Goal: Information Seeking & Learning: Learn about a topic

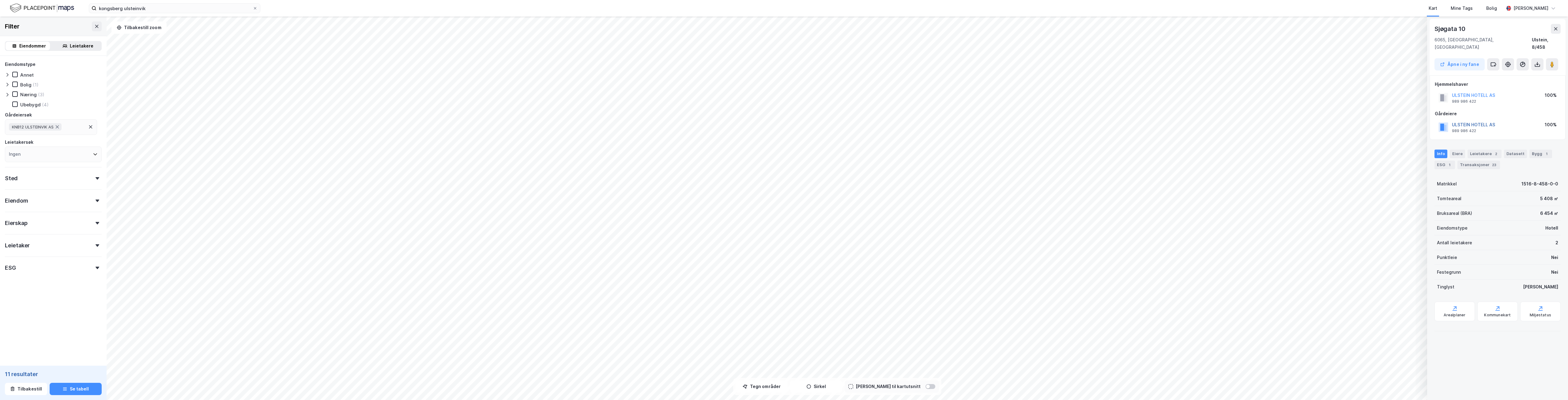
click at [0, 0] on button "ULSTEIN HOTELL AS" at bounding box center [0, 0] width 0 height 0
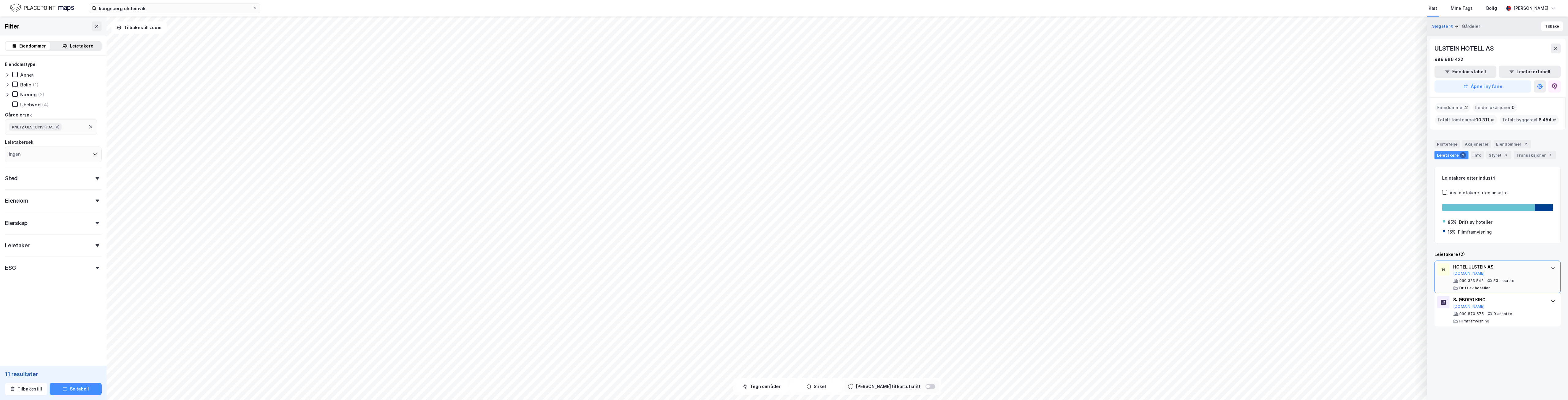
click at [1508, 282] on div "53 ansatte" at bounding box center [1503, 281] width 21 height 5
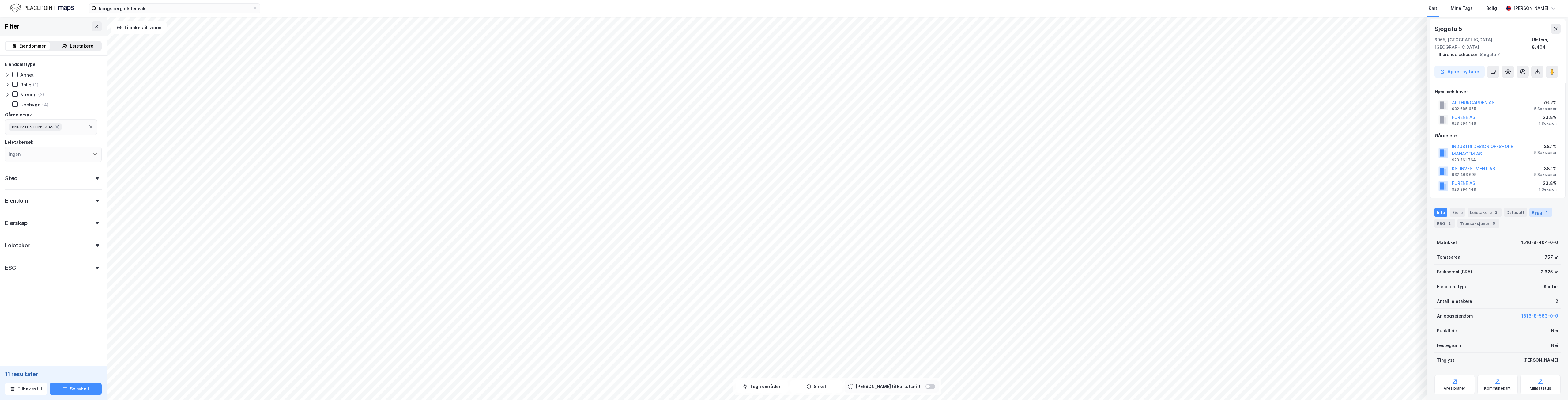
click at [1535, 208] on div "Bygg 1" at bounding box center [1540, 213] width 23 height 8
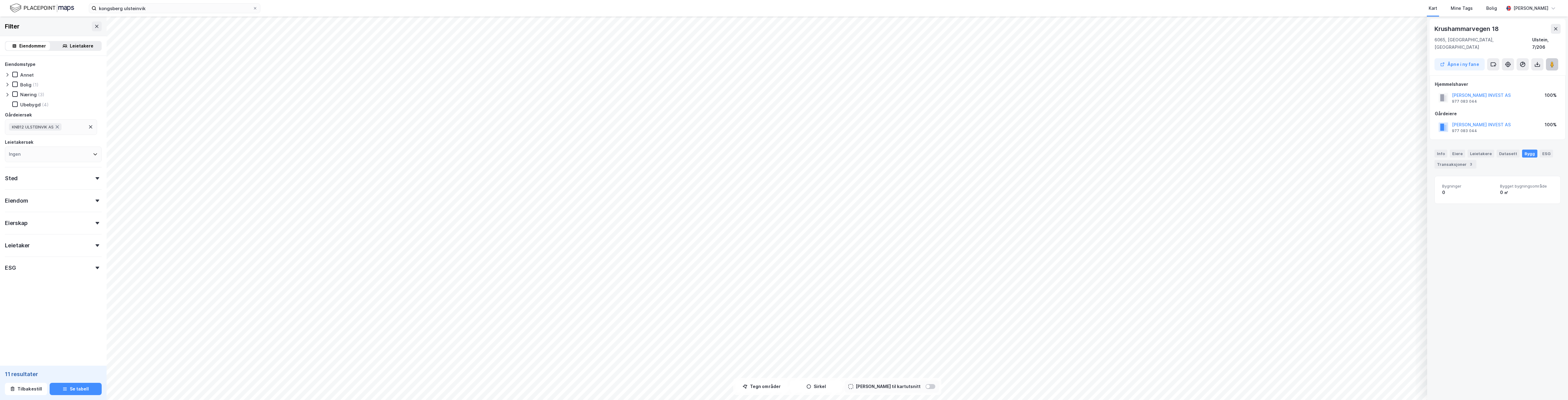
click at [1552, 61] on image at bounding box center [1552, 64] width 3 height 6
click at [94, 28] on icon at bounding box center [97, 27] width 5 height 5
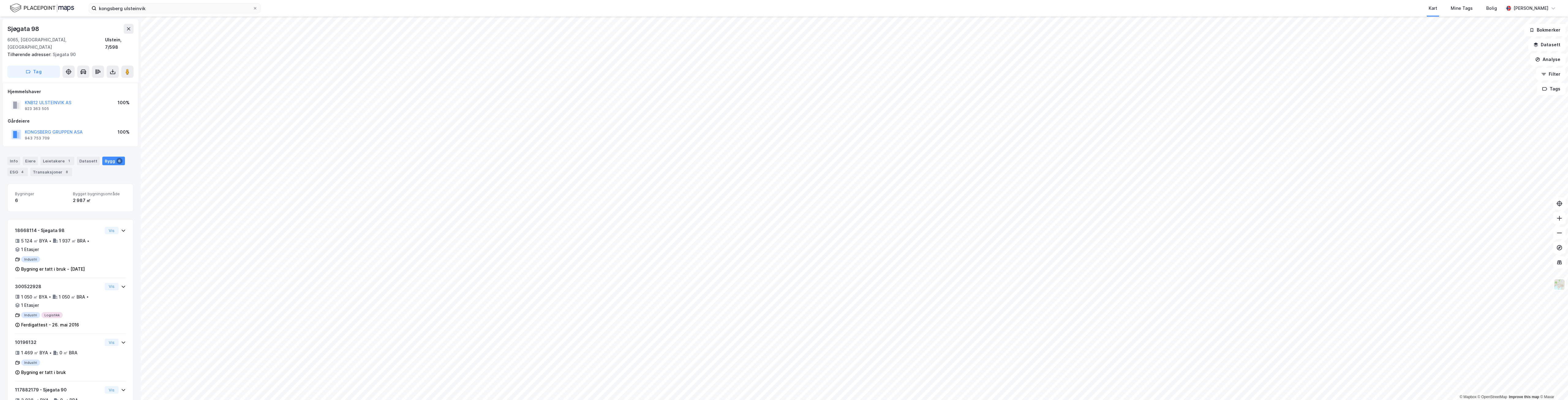
scroll to position [43, 0]
click at [43, 126] on div "Transaksjoner 8" at bounding box center [51, 130] width 42 height 8
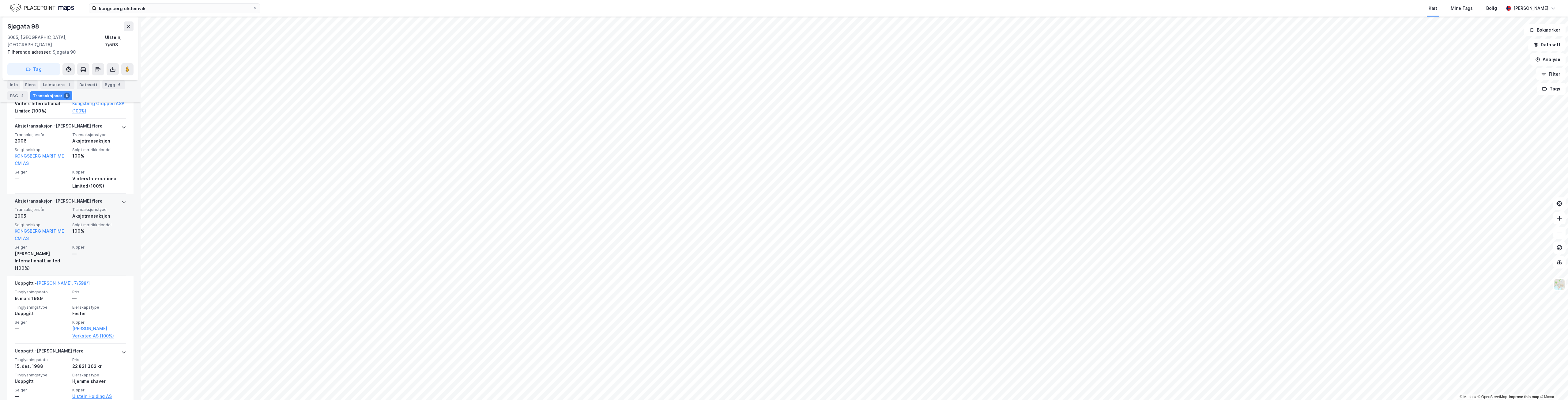
scroll to position [448, 0]
